Goal: Task Accomplishment & Management: Manage account settings

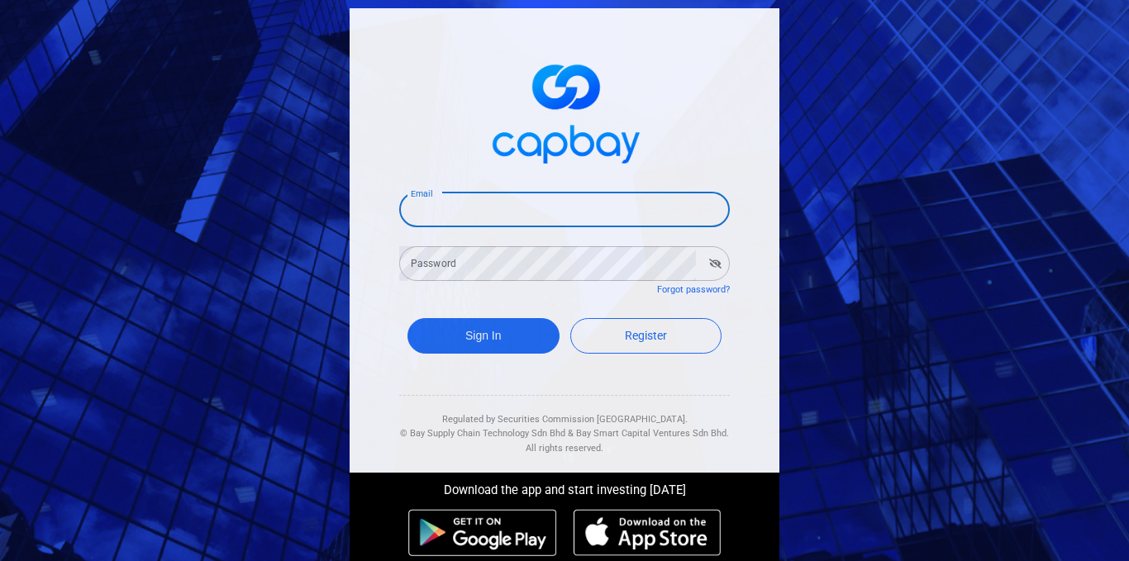
click at [442, 212] on input "Email" at bounding box center [564, 210] width 331 height 35
type input "[EMAIL_ADDRESS][DOMAIN_NAME]"
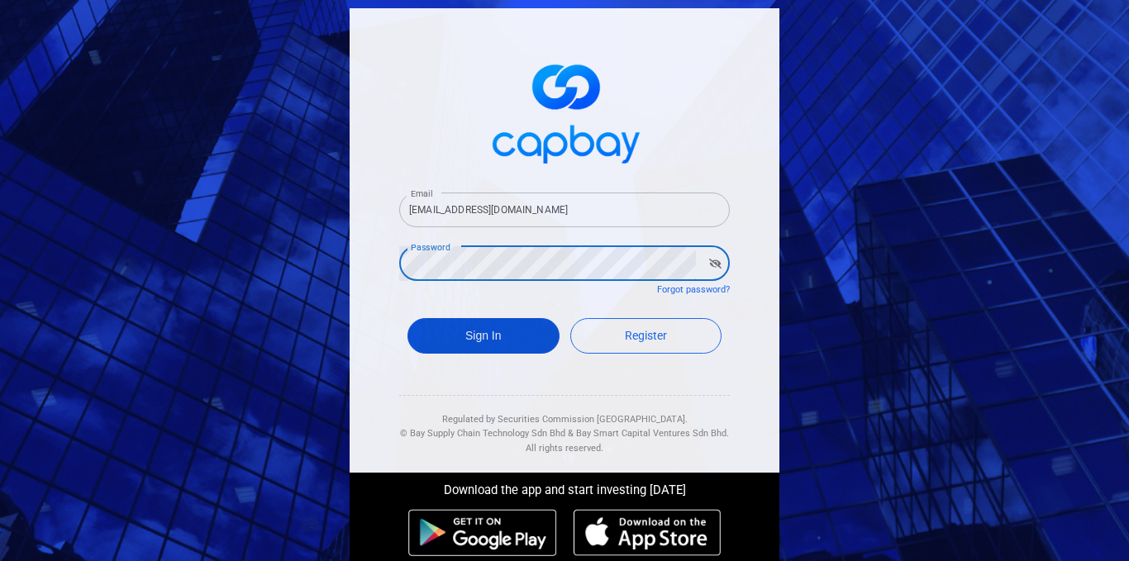
click at [464, 344] on button "Sign In" at bounding box center [483, 336] width 152 height 36
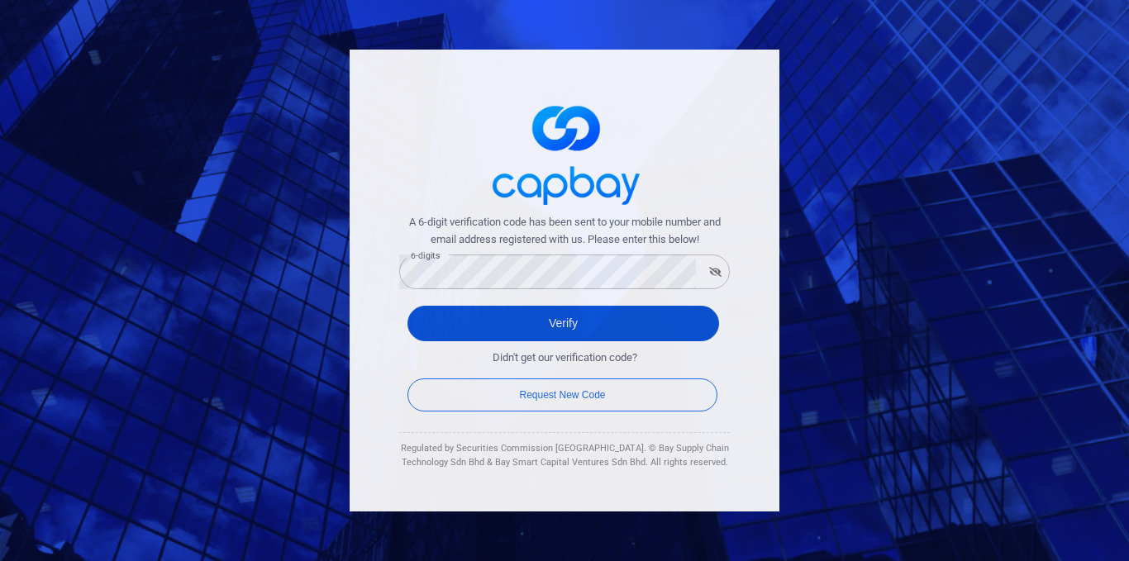
click at [613, 328] on button "Verify" at bounding box center [563, 324] width 312 height 36
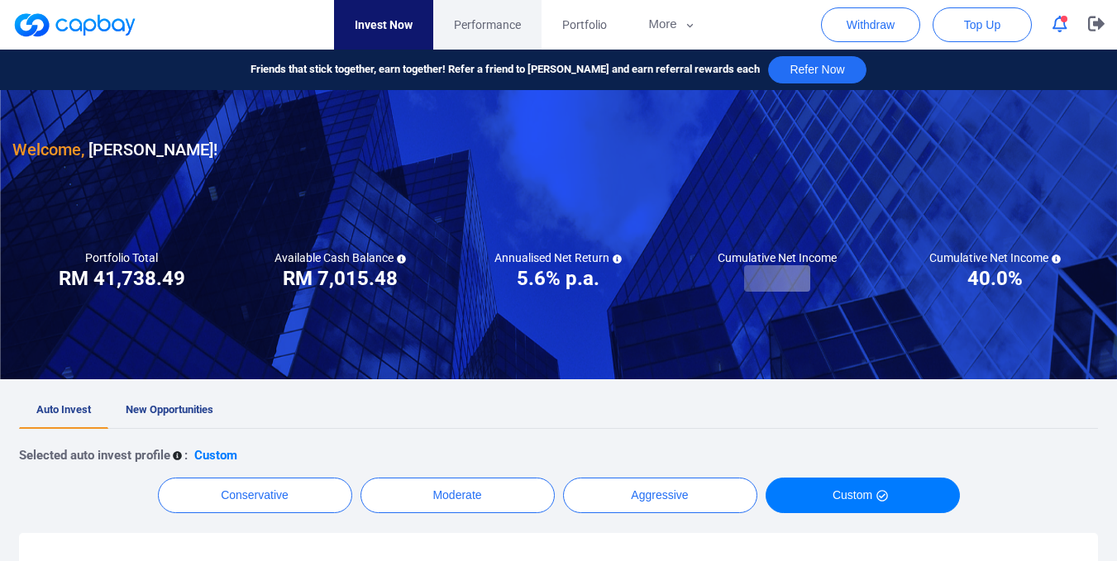
click at [497, 28] on span "Performance" at bounding box center [487, 25] width 67 height 18
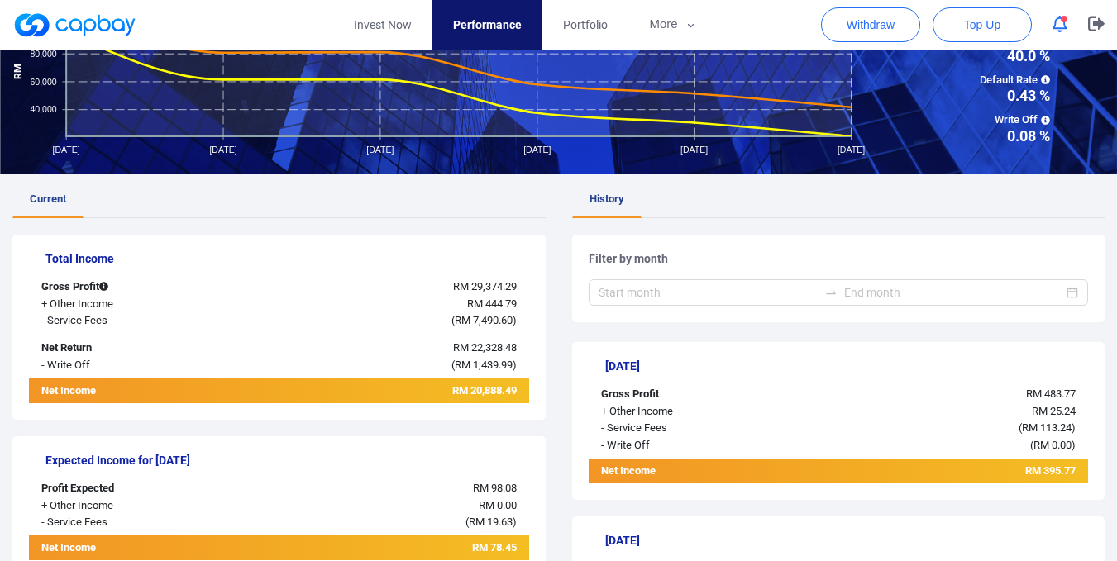
scroll to position [83, 0]
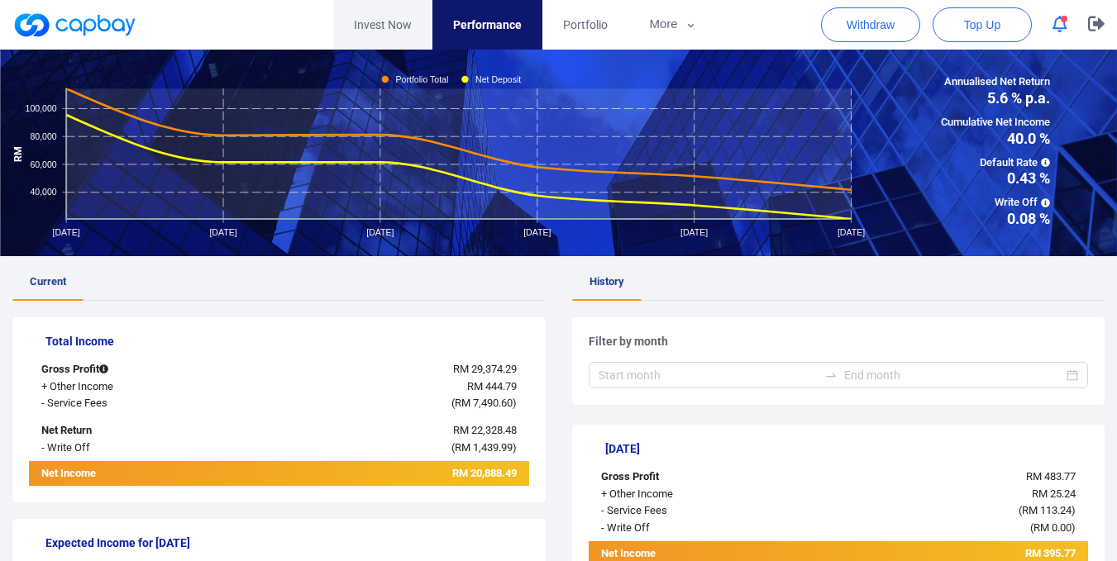
click at [379, 25] on link "Invest Now" at bounding box center [382, 25] width 99 height 50
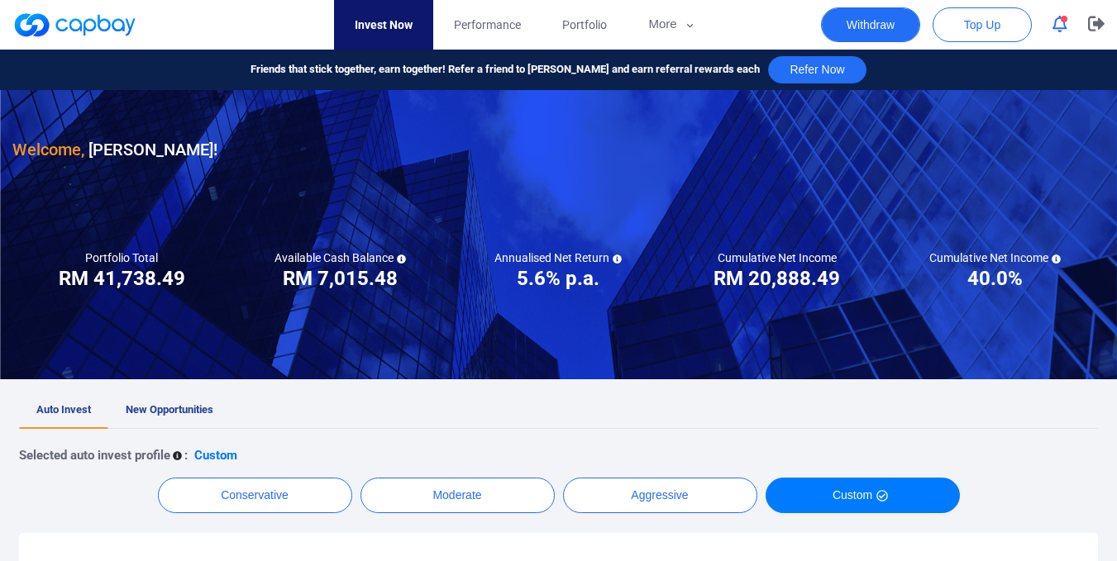
click at [883, 18] on button "Withdraw" at bounding box center [870, 24] width 99 height 35
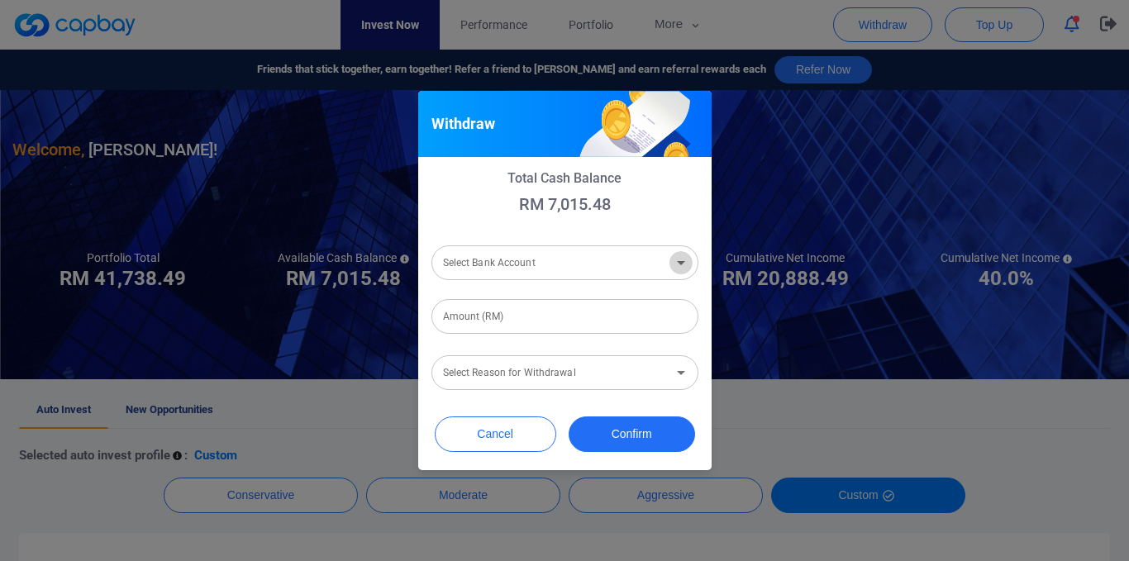
click at [685, 267] on icon "Open" at bounding box center [681, 263] width 20 height 20
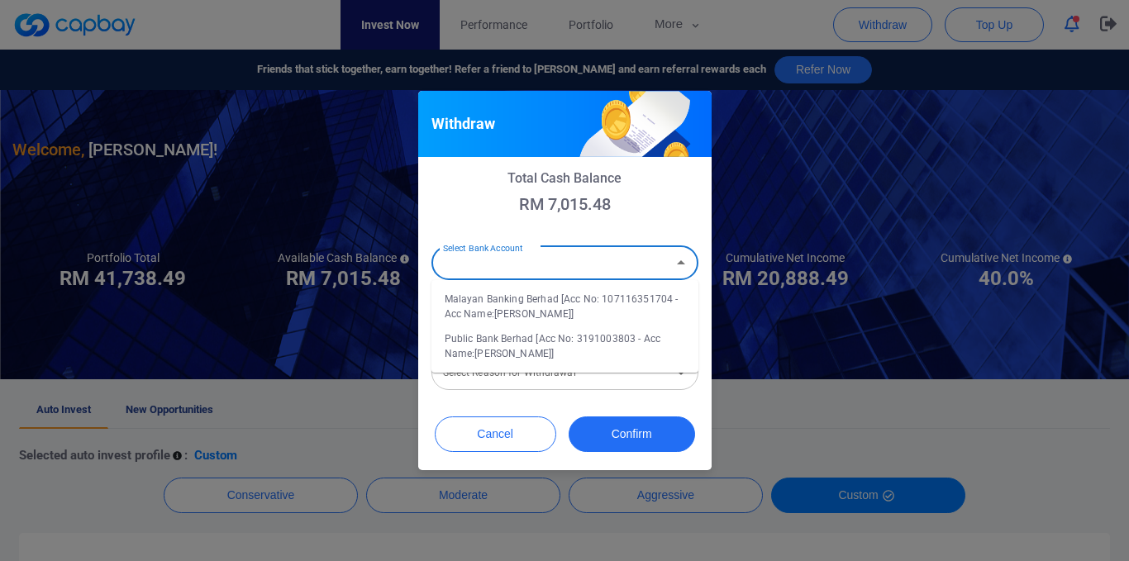
click at [577, 303] on li "Malayan Banking Berhad [Acc No: 107116351704 - Acc Name:Chan Weng Kong]" at bounding box center [564, 307] width 267 height 40
type input "Malayan Banking Berhad [Acc No: 107116351704 - Acc Name:Chan Weng Kong]"
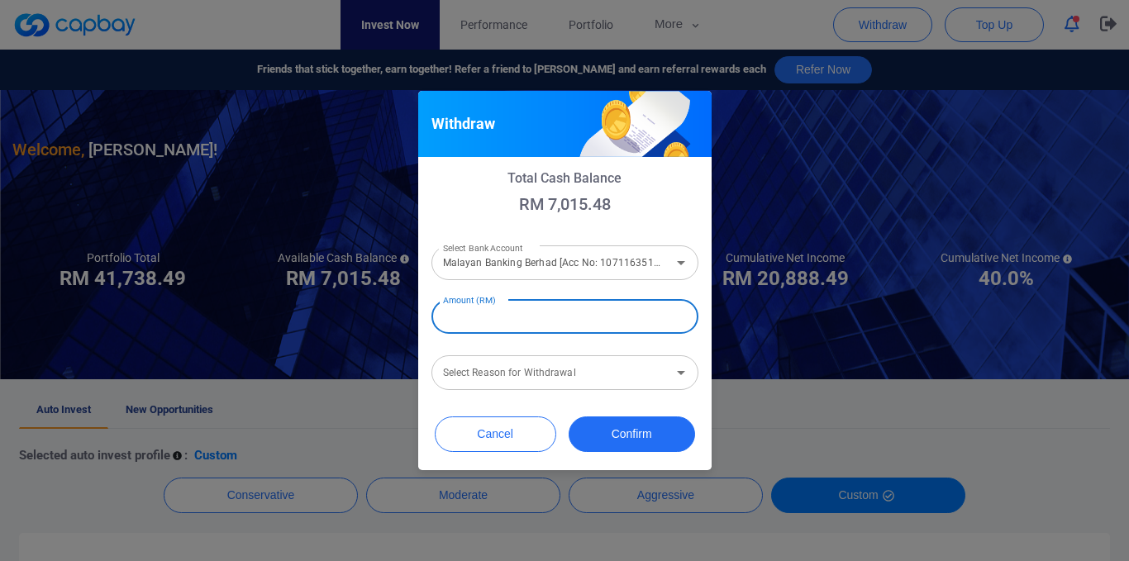
click at [543, 320] on input "Amount (RM)" at bounding box center [564, 316] width 267 height 35
type input "RM 7,000"
click at [646, 384] on input "Select Reason for Withdrawal" at bounding box center [551, 373] width 230 height 31
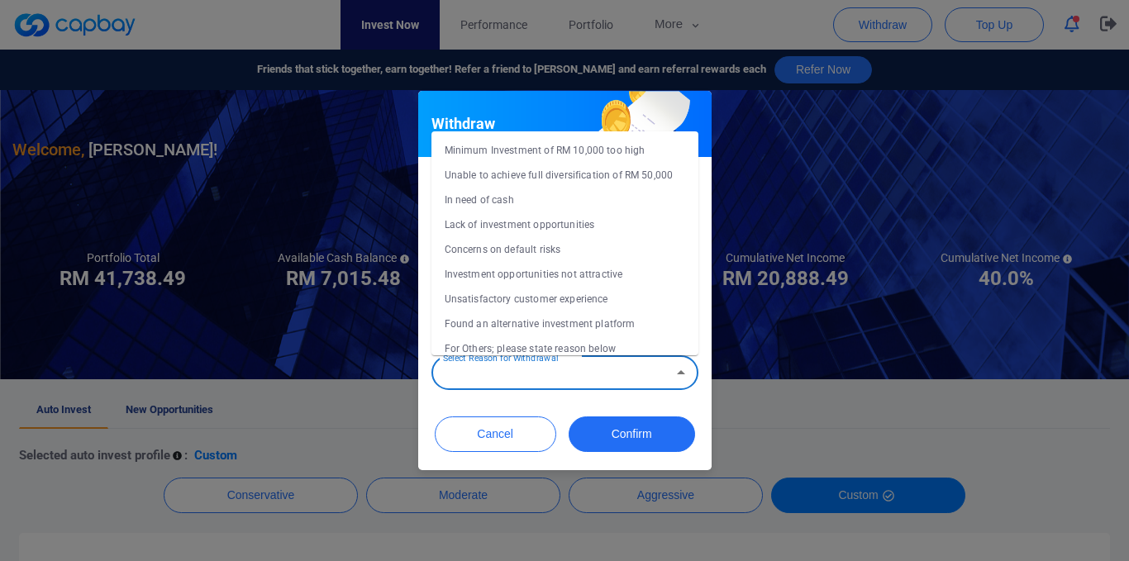
click at [557, 250] on li "Concerns on default risks" at bounding box center [564, 249] width 267 height 25
type input "Concerns on default risks"
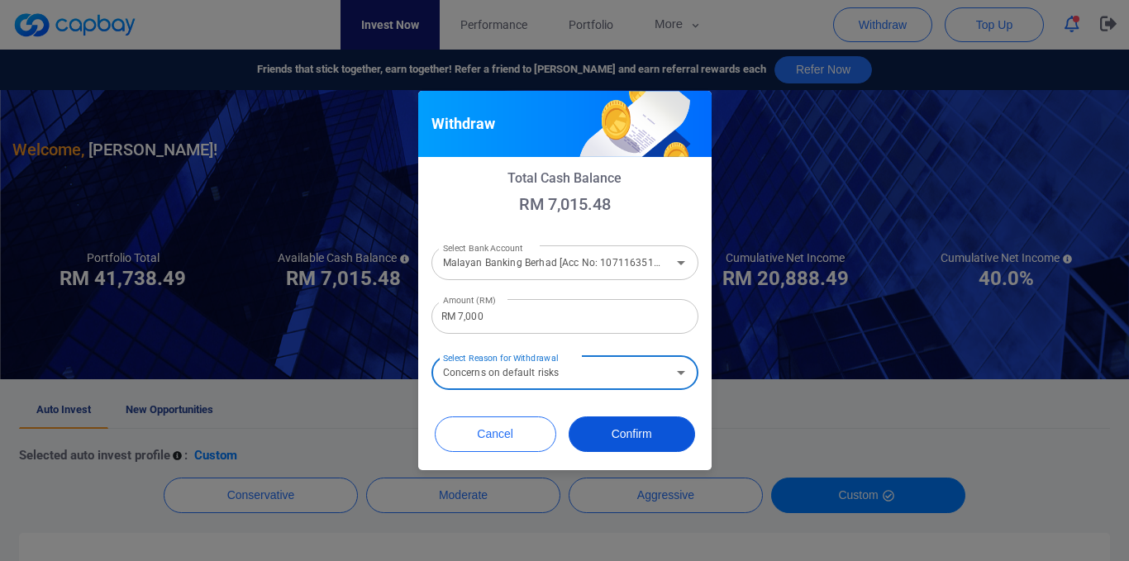
click at [642, 435] on button "Confirm" at bounding box center [632, 435] width 126 height 36
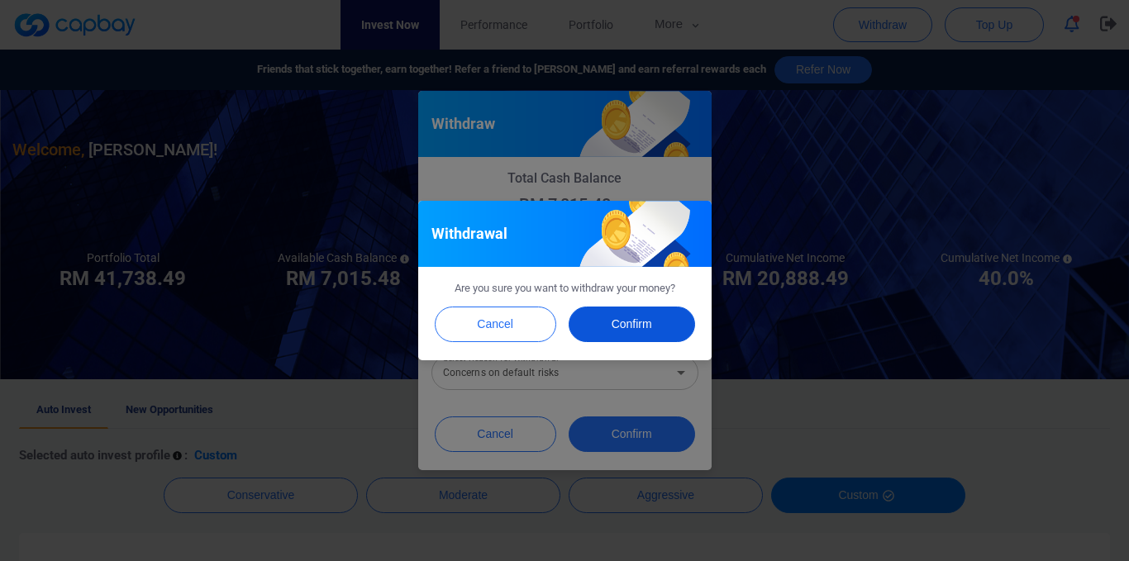
click at [637, 325] on button "Confirm" at bounding box center [632, 325] width 126 height 36
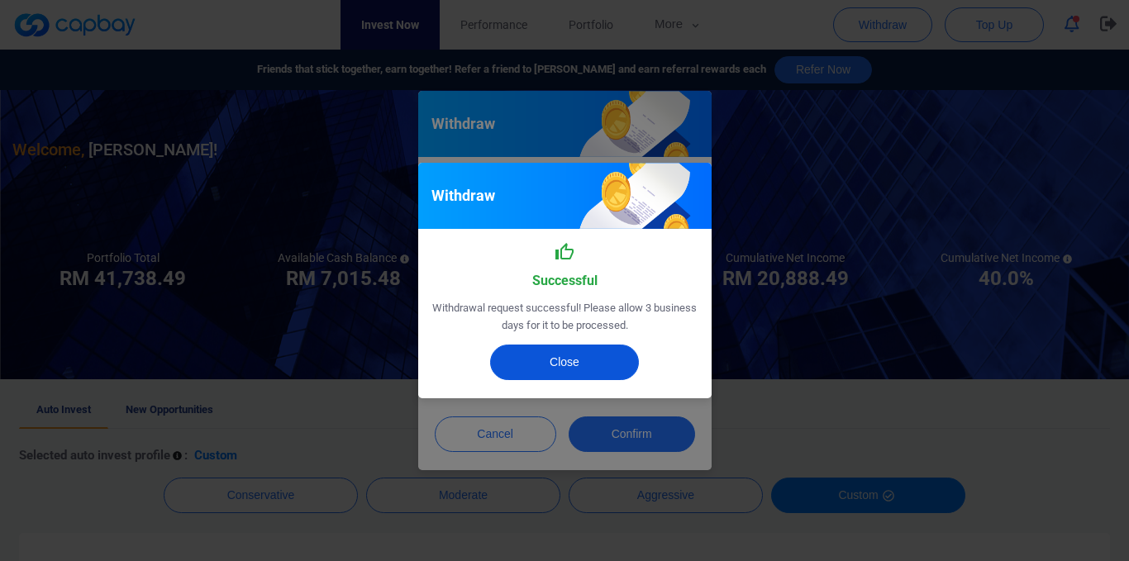
click at [558, 364] on button "Close" at bounding box center [564, 363] width 149 height 36
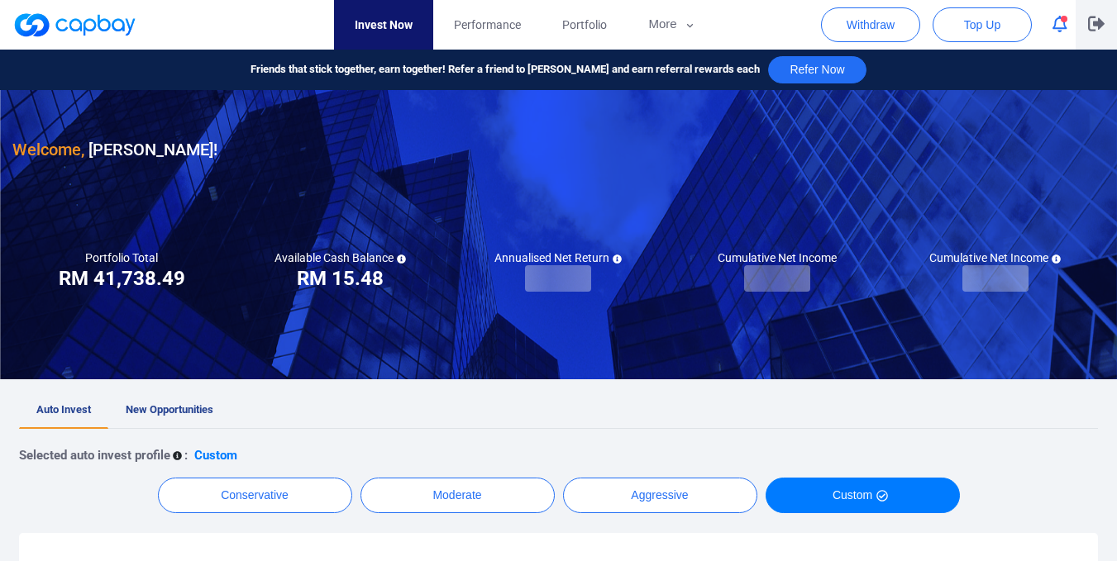
click at [1095, 17] on icon "button" at bounding box center [1096, 24] width 17 height 15
